Goal: Information Seeking & Learning: Compare options

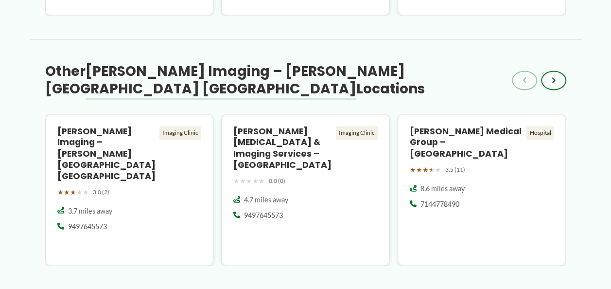
scroll to position [750, 0]
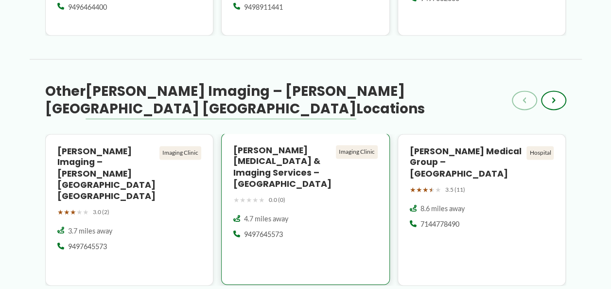
click at [352, 145] on div "Imaging Clinic" at bounding box center [357, 152] width 42 height 14
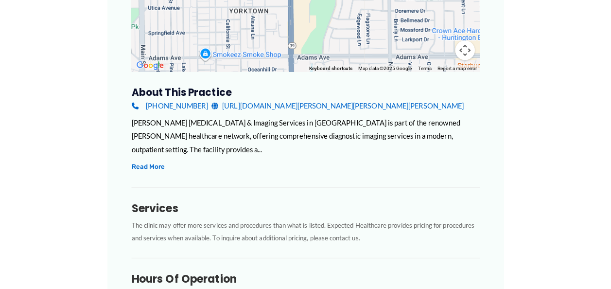
scroll to position [150, 0]
